Goal: Information Seeking & Learning: Learn about a topic

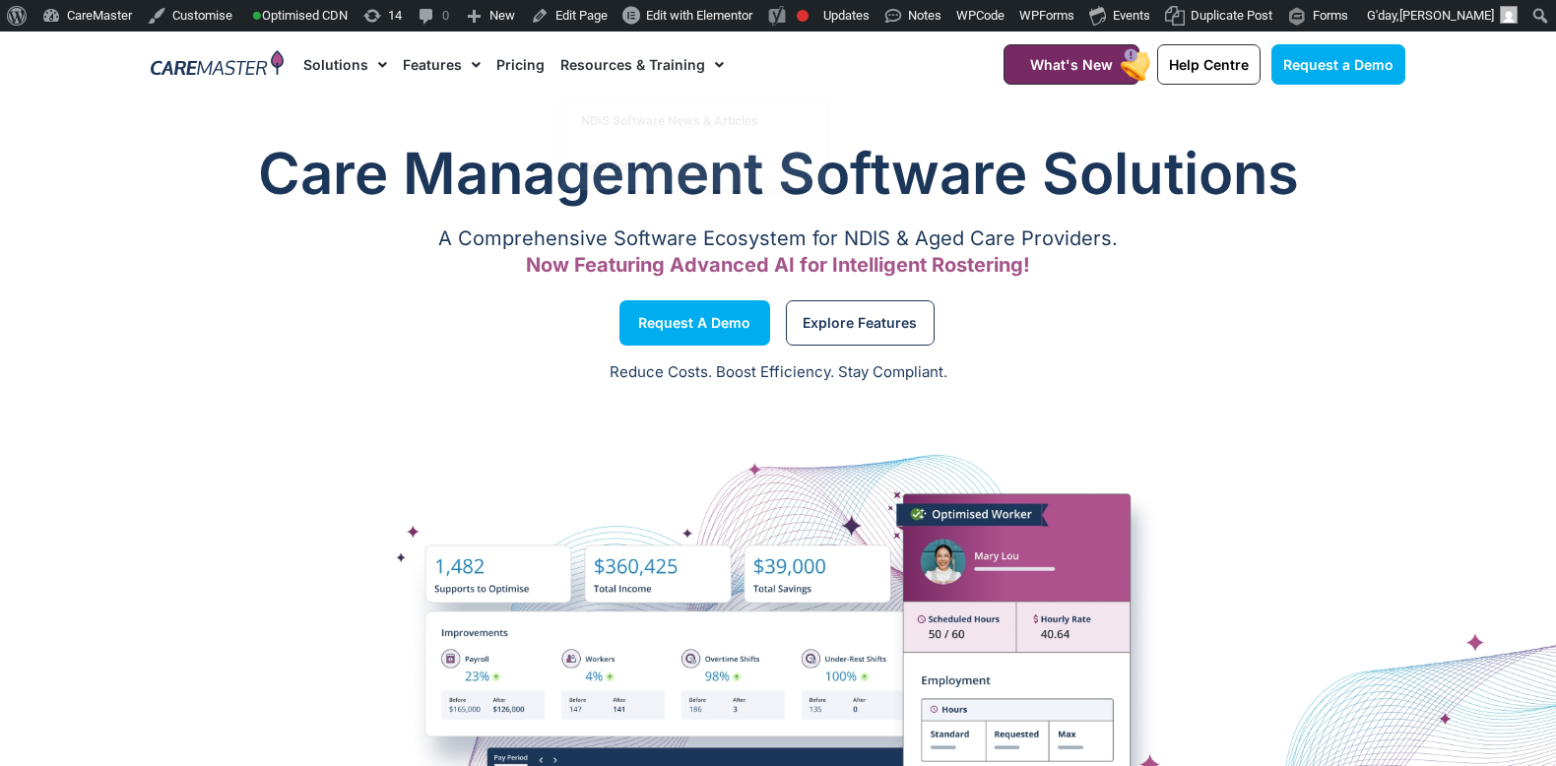
click at [524, 65] on link "Pricing" at bounding box center [520, 65] width 48 height 66
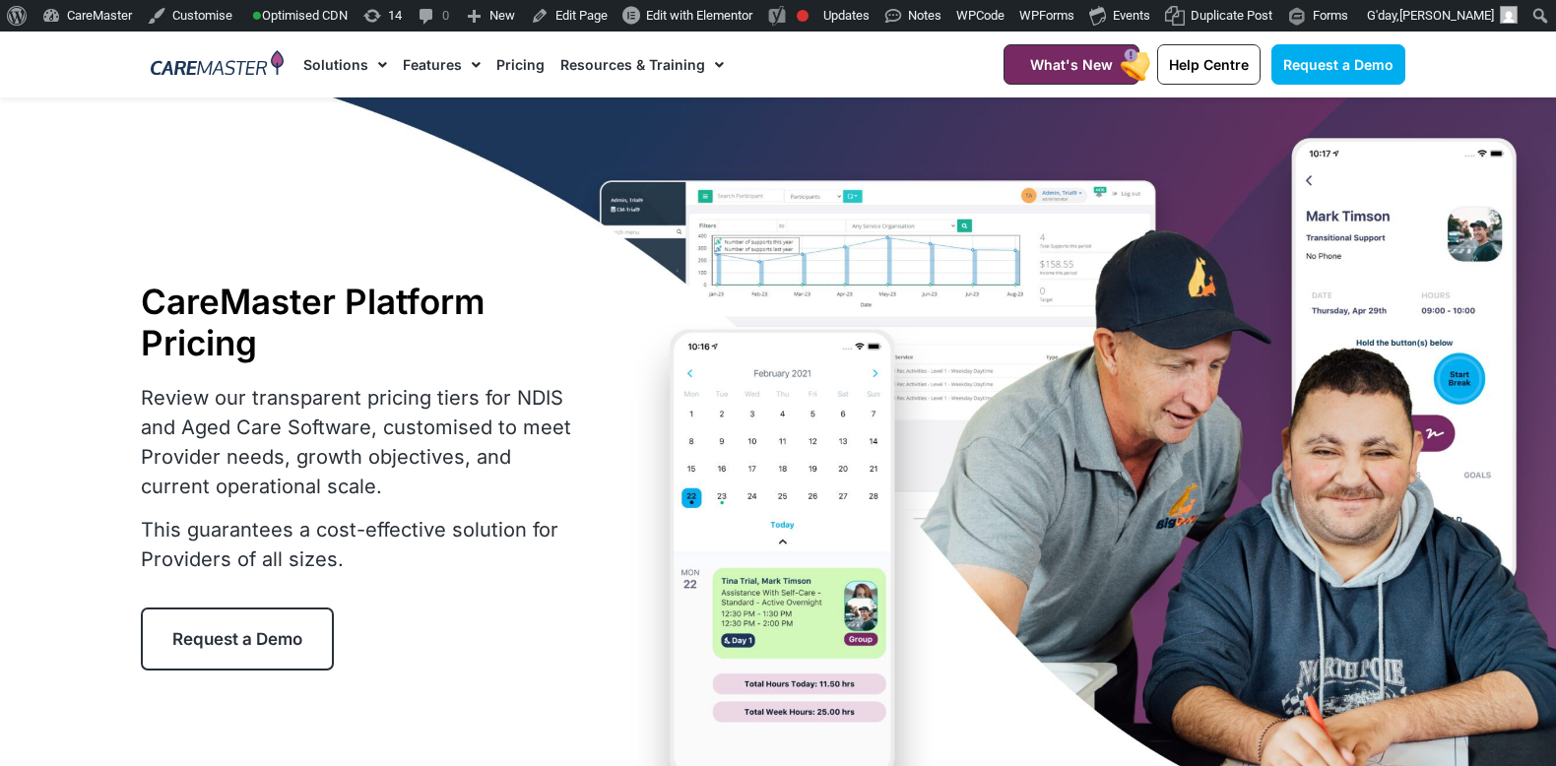
click at [512, 72] on link "Pricing" at bounding box center [520, 65] width 48 height 66
click at [519, 63] on link "Pricing" at bounding box center [520, 65] width 48 height 66
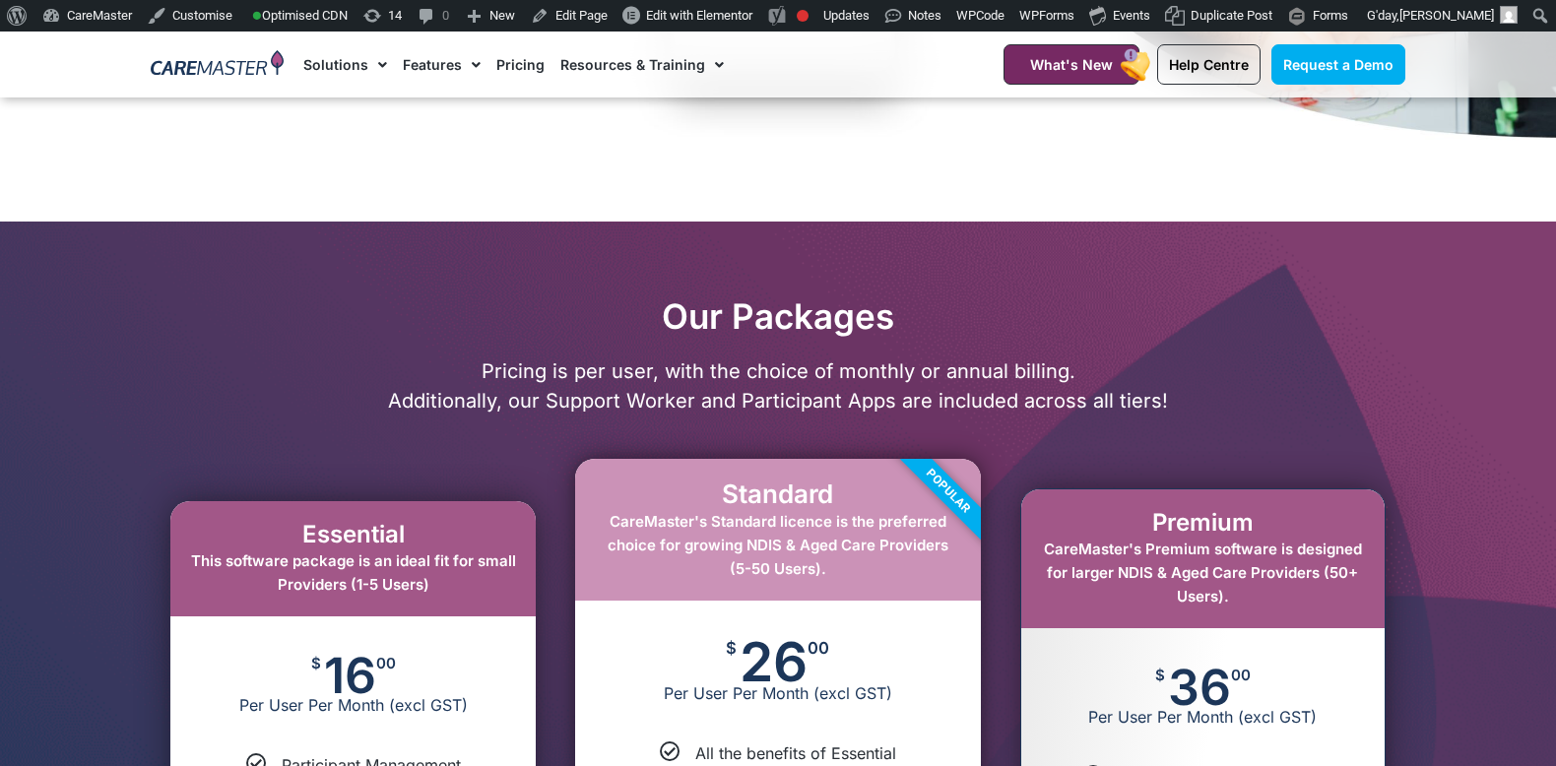
scroll to position [806, 0]
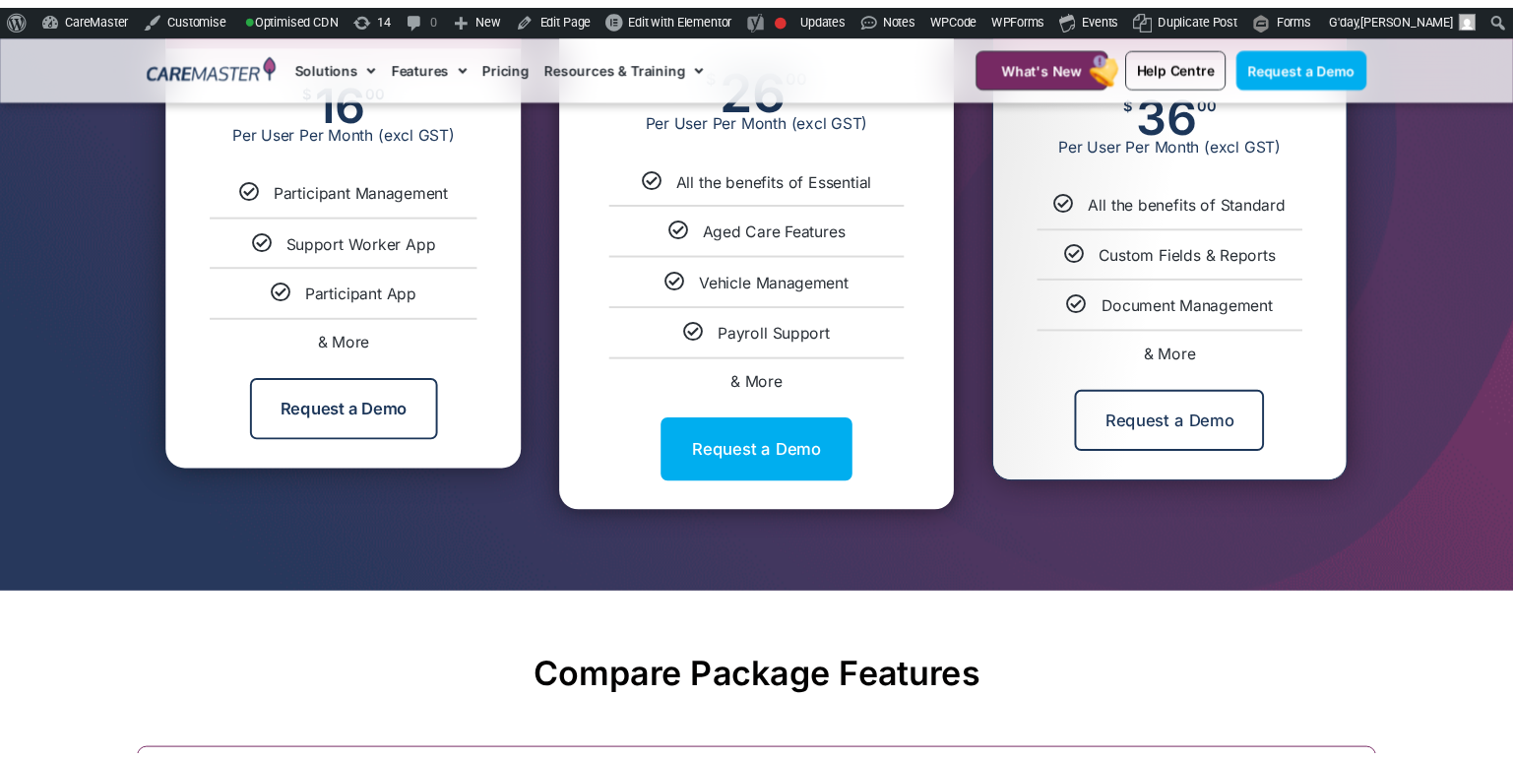
scroll to position [1430, 0]
